Goal: Information Seeking & Learning: Learn about a topic

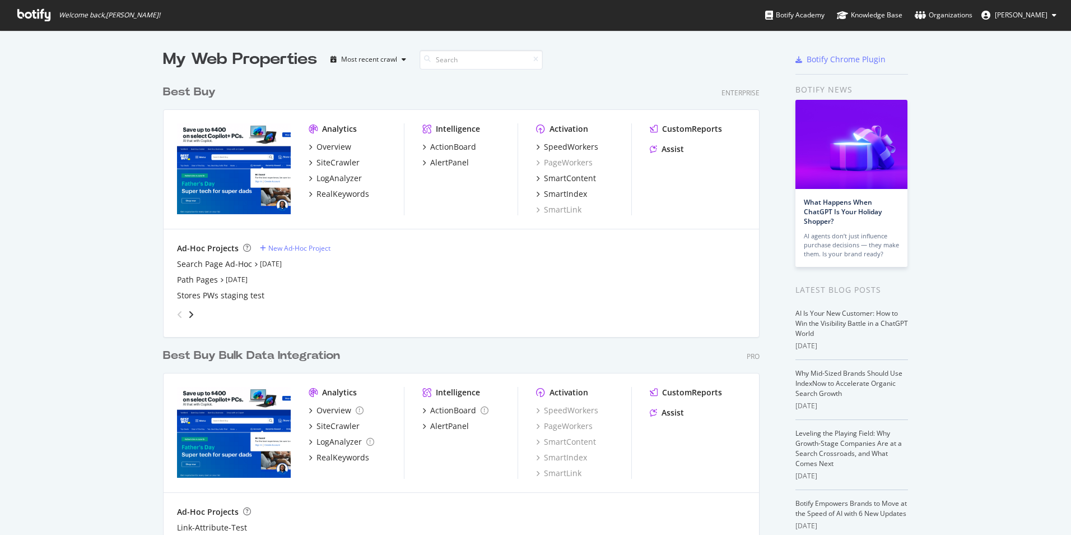
scroll to position [526, 1055]
click at [309, 159] on div "SiteCrawler" at bounding box center [334, 162] width 51 height 11
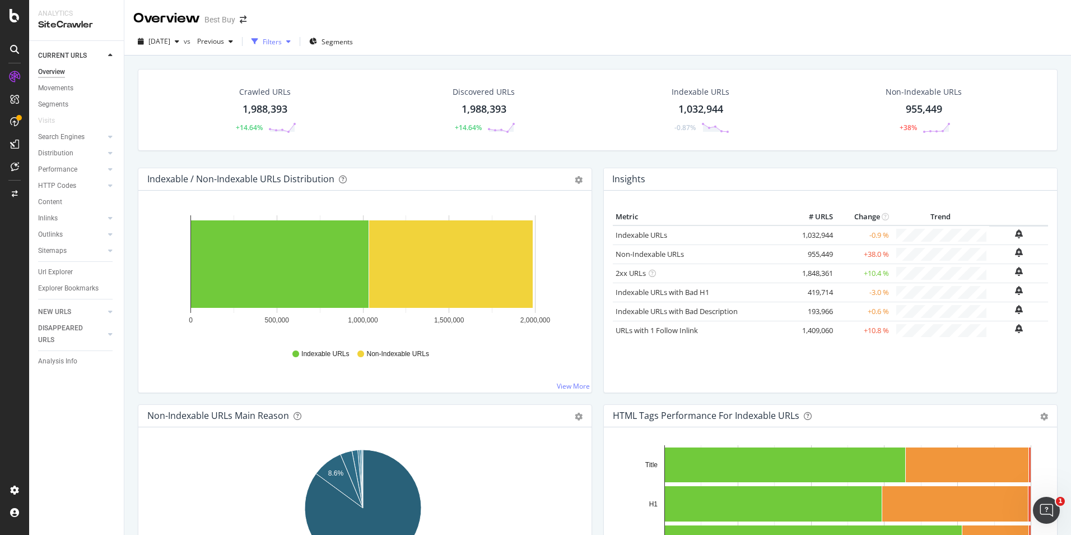
drag, startPoint x: 302, startPoint y: 46, endPoint x: 298, endPoint y: 54, distance: 9.3
click at [282, 46] on div "Filters" at bounding box center [272, 42] width 19 height 10
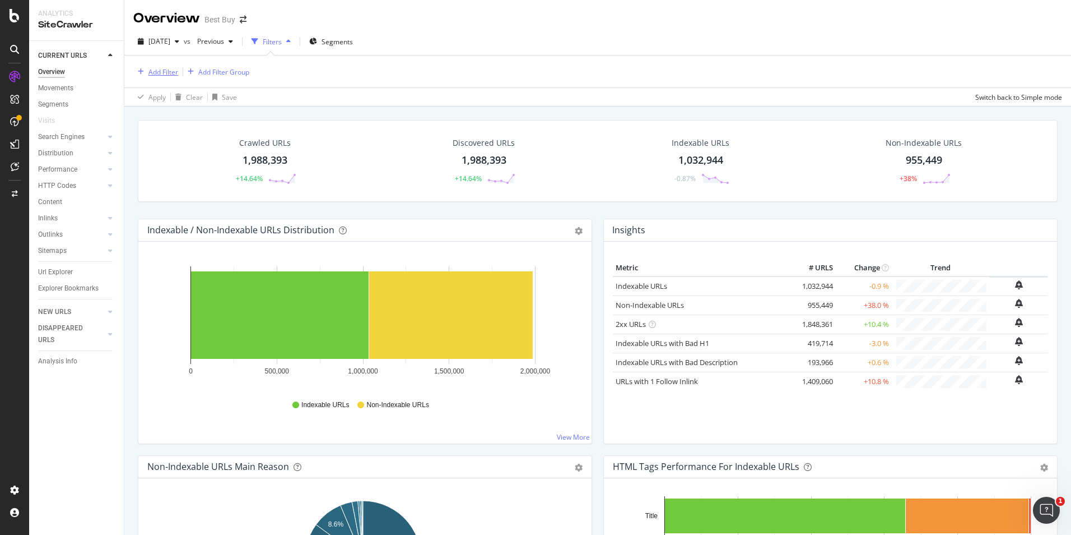
click at [170, 72] on div "Add Filter" at bounding box center [164, 72] width 30 height 10
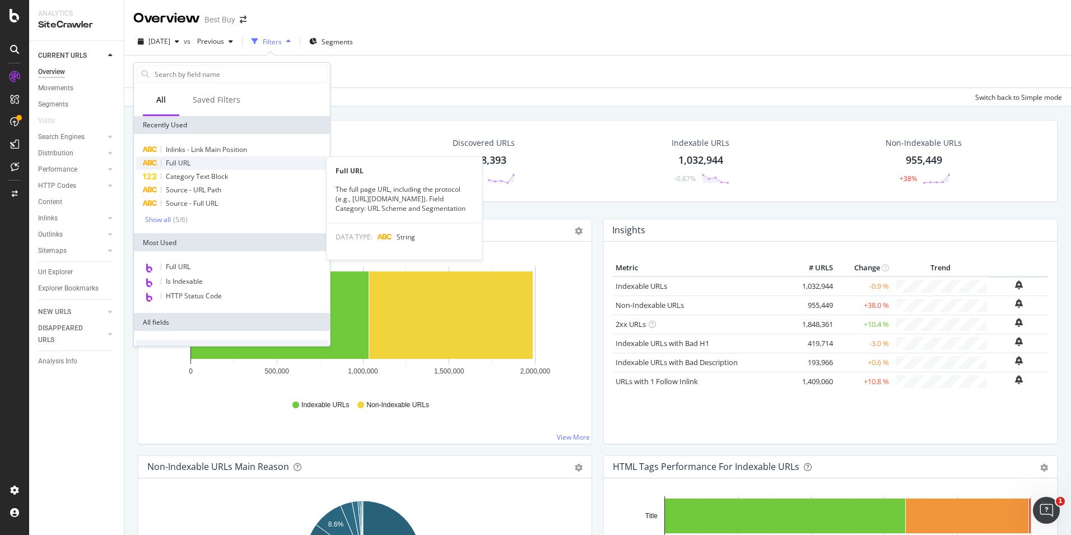
click at [174, 164] on span "Full URL" at bounding box center [178, 163] width 25 height 10
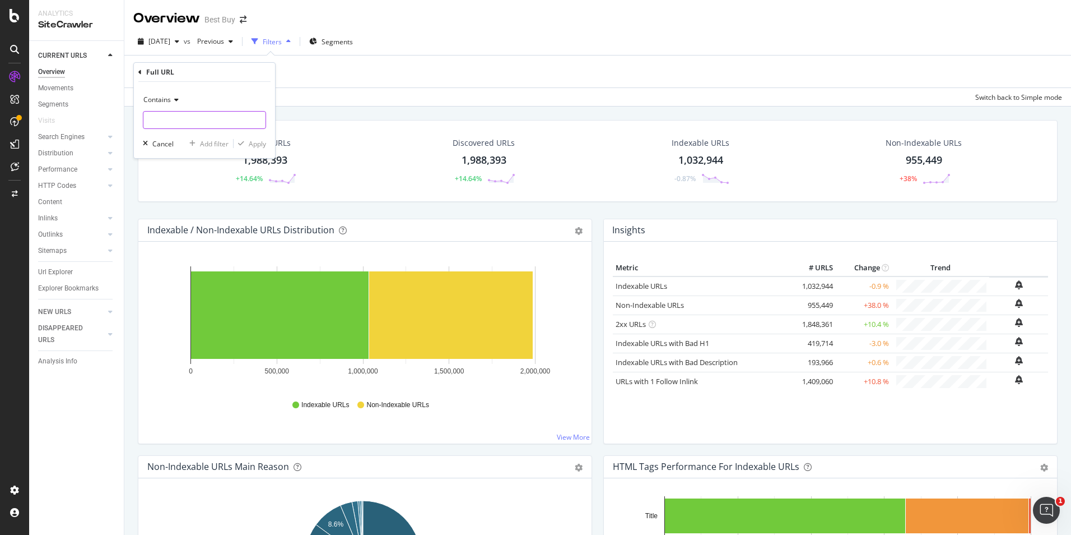
click at [214, 118] on input "text" at bounding box center [204, 120] width 122 height 18
paste input "[URL][DOMAIN_NAME]"
drag, startPoint x: 202, startPoint y: 123, endPoint x: 147, endPoint y: 117, distance: 54.7
click at [147, 117] on input "[URL][DOMAIN_NAME]" at bounding box center [196, 120] width 106 height 18
type input "abcat0305000"
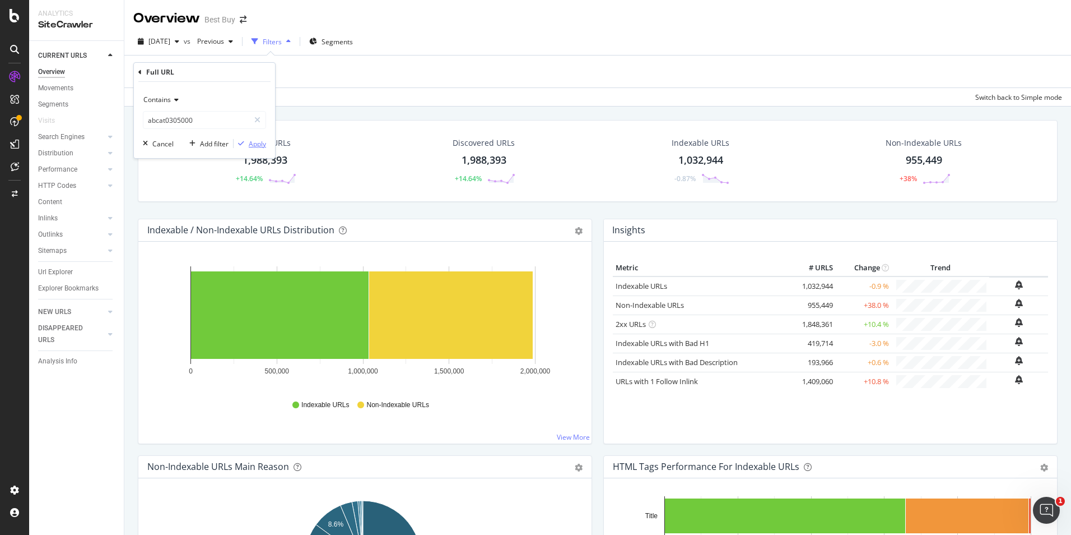
click at [254, 143] on div "Apply" at bounding box center [257, 144] width 17 height 10
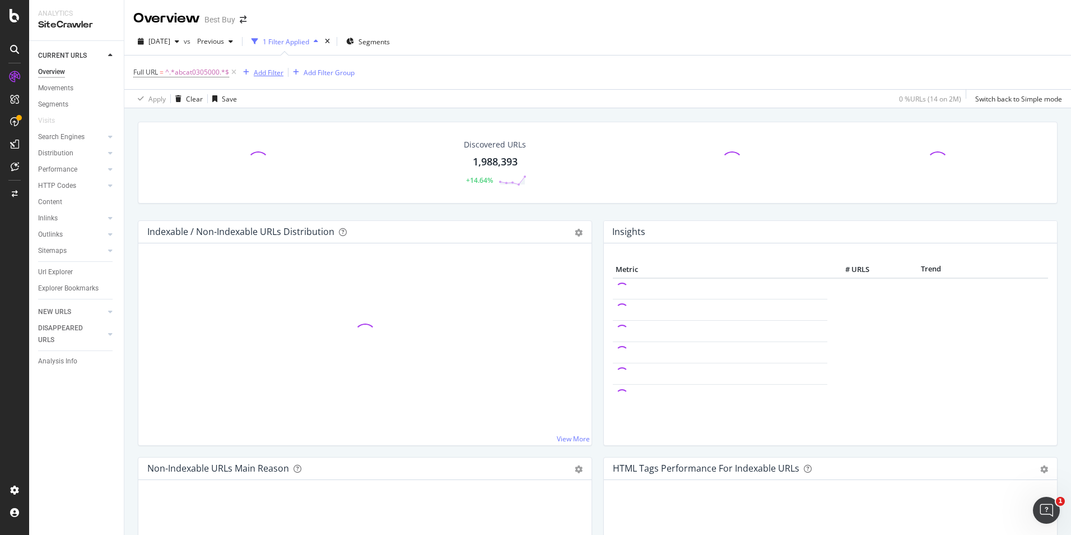
click at [279, 69] on div "Add Filter" at bounding box center [269, 73] width 30 height 10
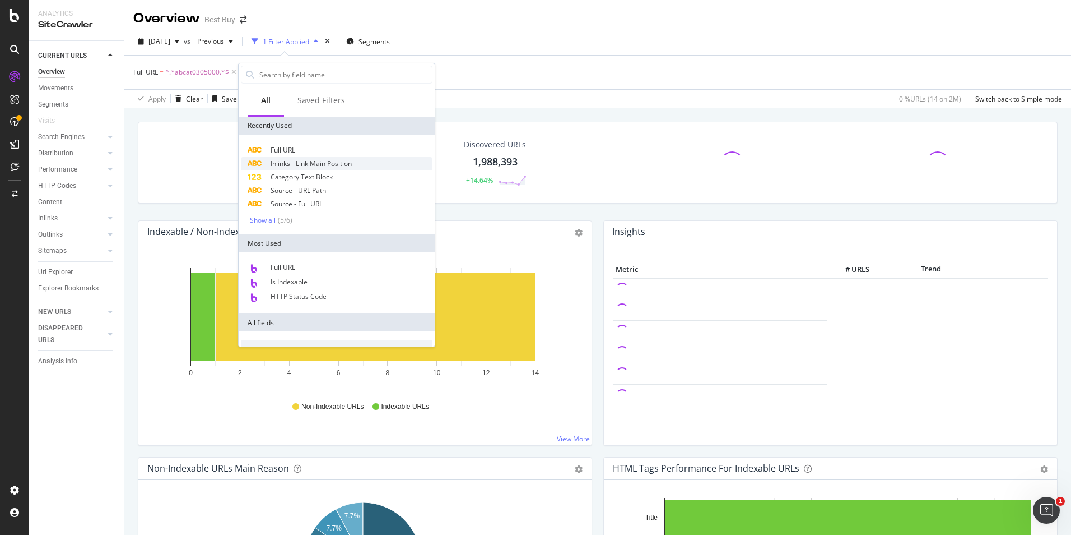
click at [305, 162] on span "Inlinks - Link Main Position" at bounding box center [311, 164] width 81 height 10
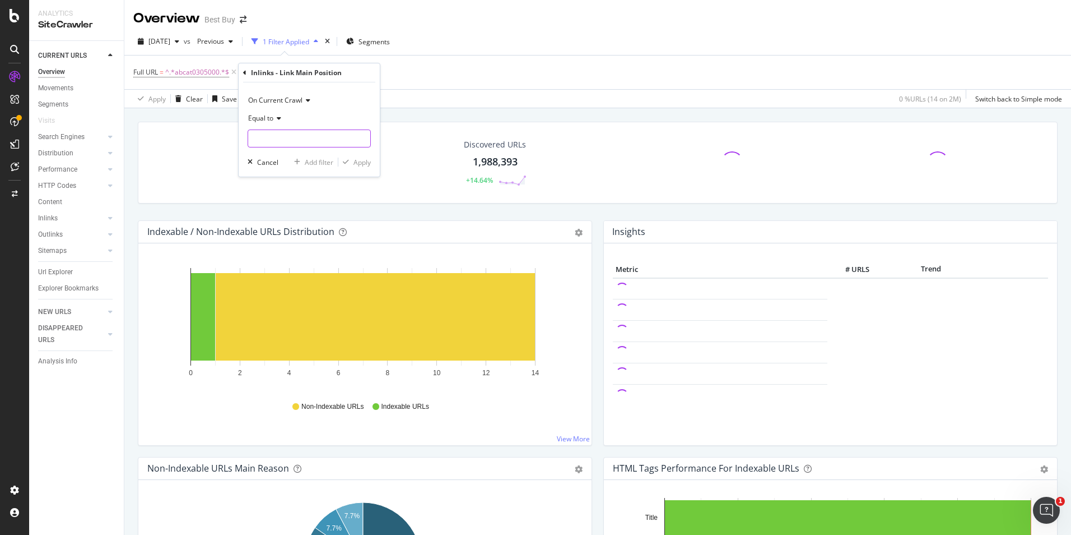
click at [277, 137] on input "text" at bounding box center [309, 138] width 122 height 18
click at [278, 119] on icon at bounding box center [277, 118] width 8 height 7
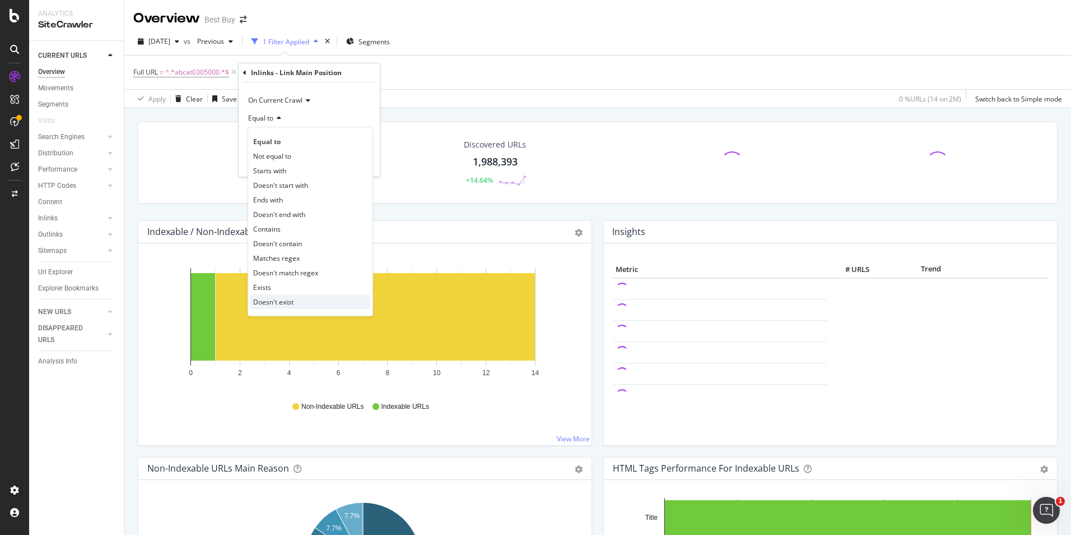
click at [282, 300] on span "Doesn't exist" at bounding box center [273, 302] width 40 height 10
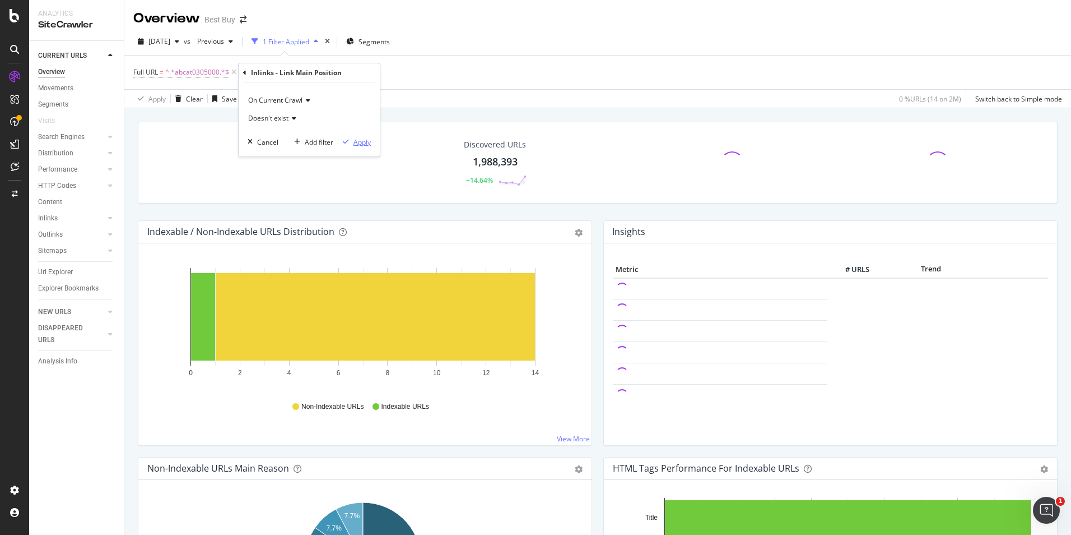
click at [360, 145] on div "Apply" at bounding box center [362, 142] width 17 height 10
drag, startPoint x: 41, startPoint y: 219, endPoint x: 358, endPoint y: 129, distance: 328.5
click at [41, 219] on div "Inlinks" at bounding box center [48, 218] width 20 height 12
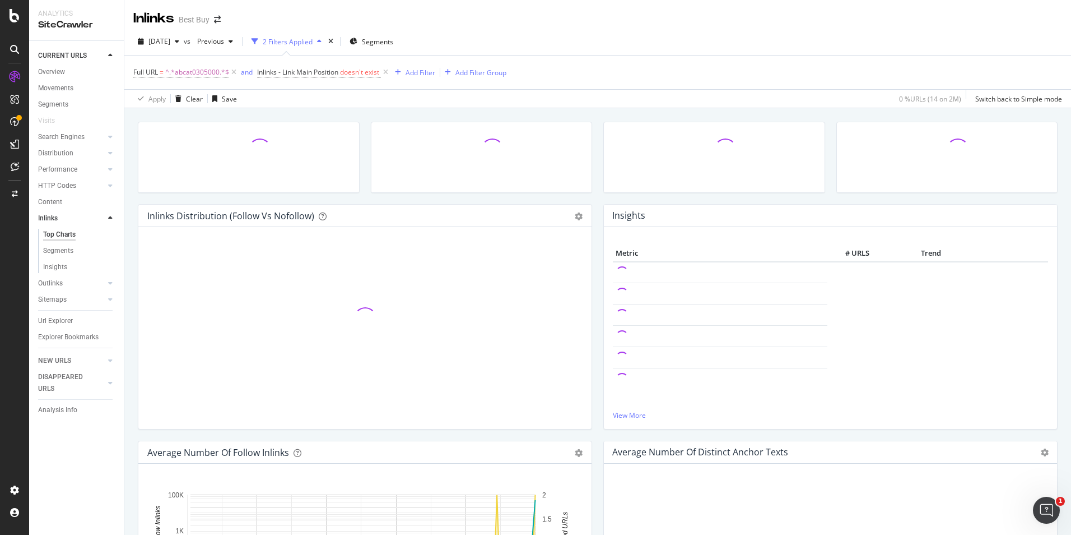
drag, startPoint x: 41, startPoint y: 317, endPoint x: 280, endPoint y: 67, distance: 345.6
click at [41, 317] on div "Url Explorer" at bounding box center [55, 321] width 35 height 12
